Goal: Information Seeking & Learning: Learn about a topic

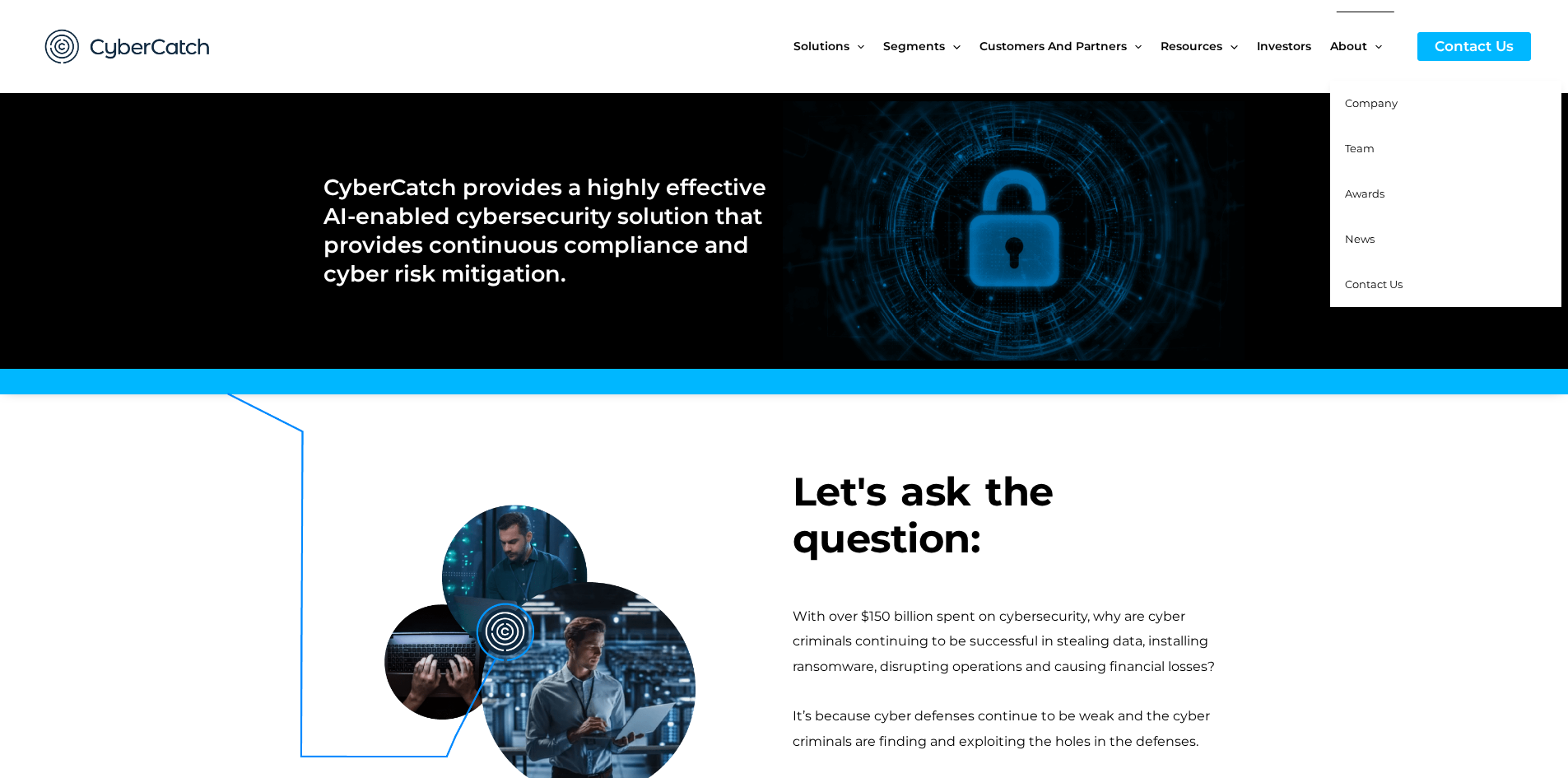
click at [1379, 47] on icon "Menu Toggle" at bounding box center [1379, 47] width 7 height 7
click at [1376, 110] on span "Company" at bounding box center [1371, 103] width 53 height 13
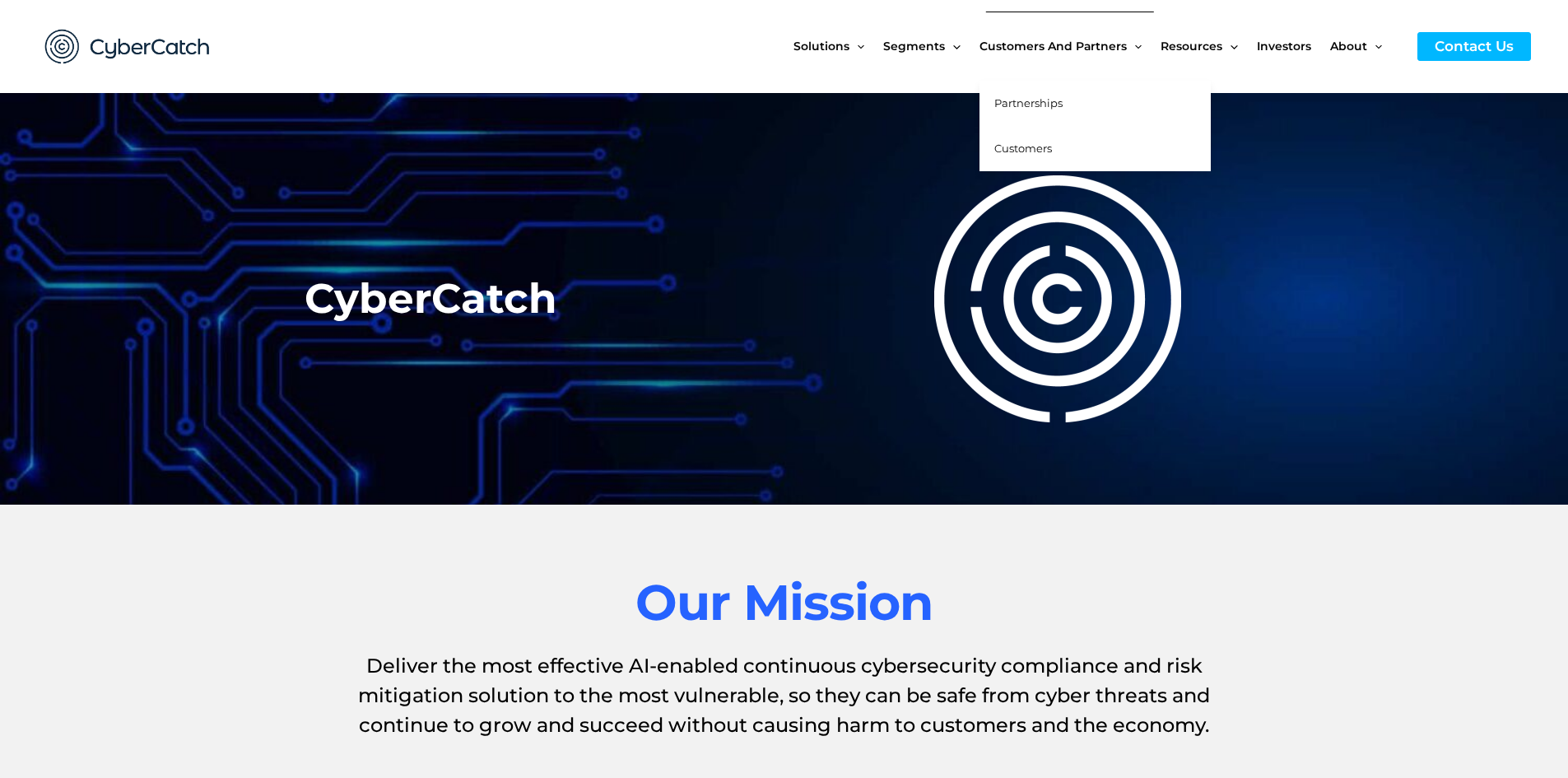
click at [1032, 151] on span "Customers" at bounding box center [1023, 148] width 58 height 13
